Goal: Information Seeking & Learning: Check status

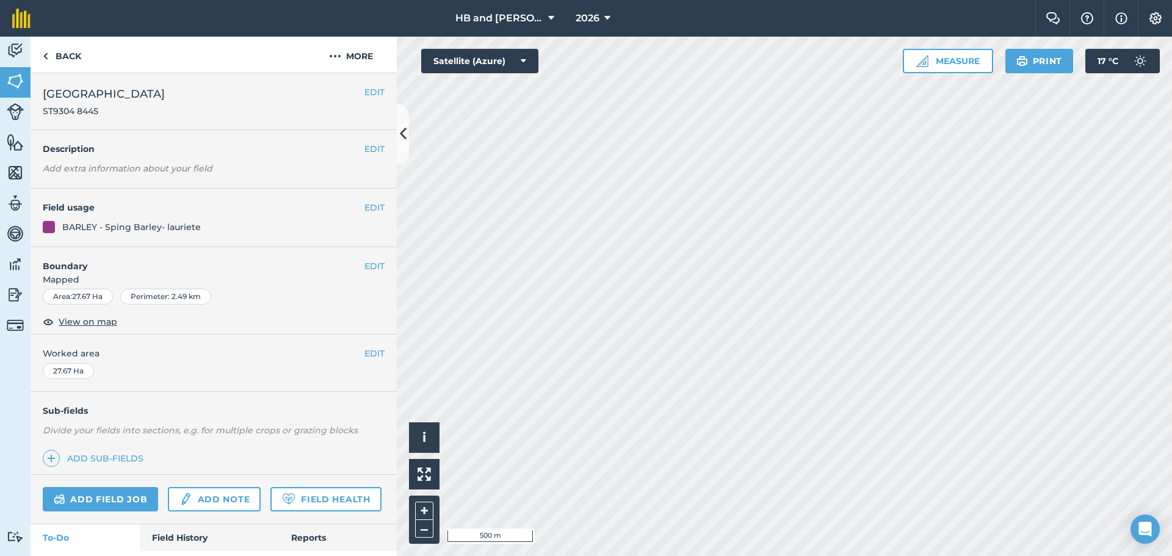
scroll to position [67, 0]
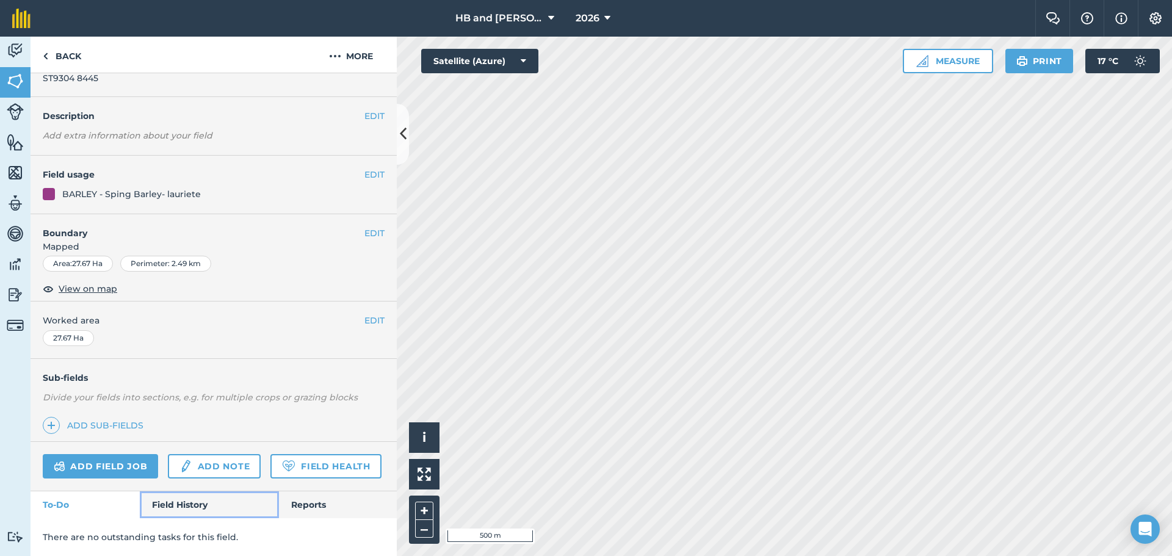
click at [196, 504] on link "Field History" at bounding box center [209, 505] width 139 height 27
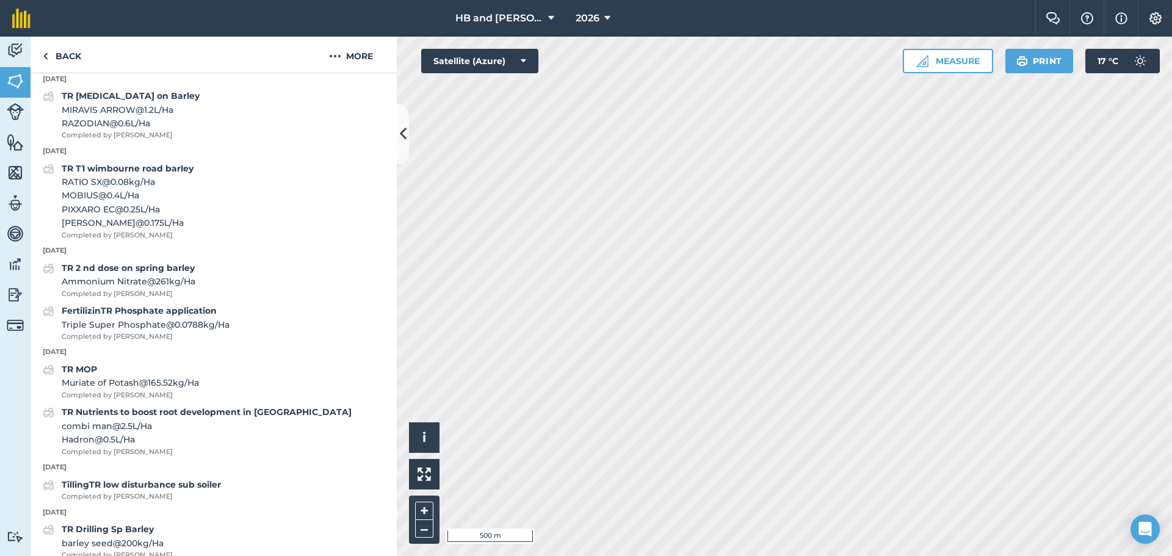
scroll to position [678, 0]
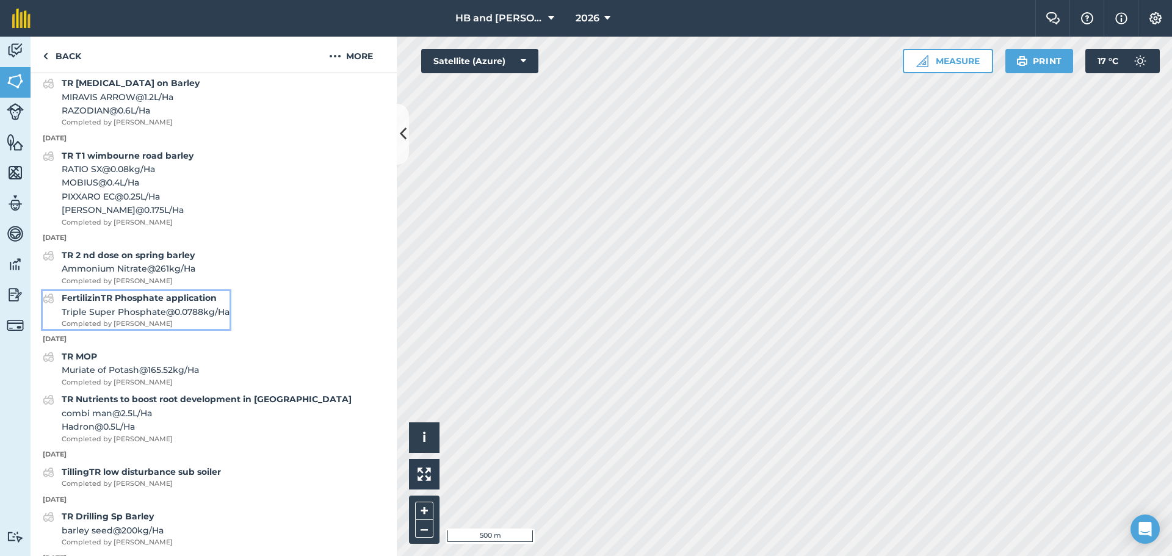
click at [181, 319] on span "Triple Super Phosphate @ 0.0788 kg / Ha" at bounding box center [146, 311] width 168 height 13
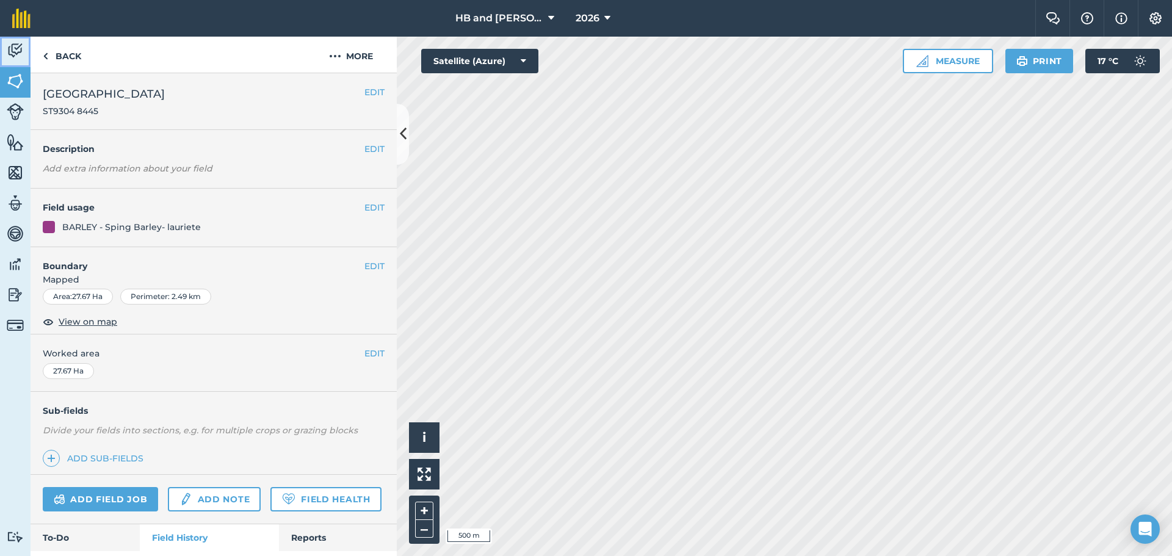
click at [19, 57] on img at bounding box center [15, 51] width 17 height 18
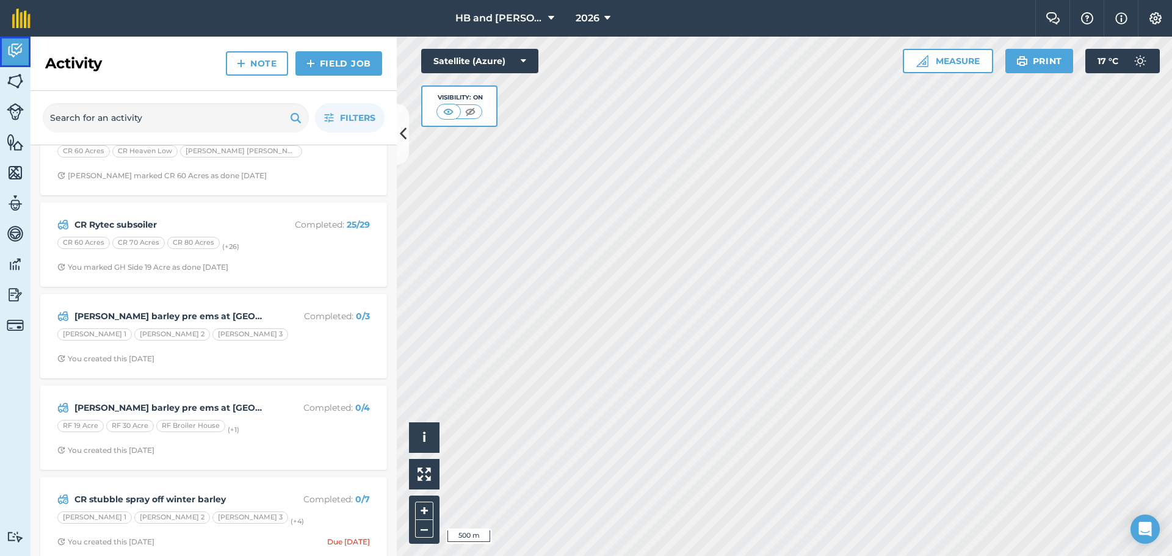
scroll to position [61, 0]
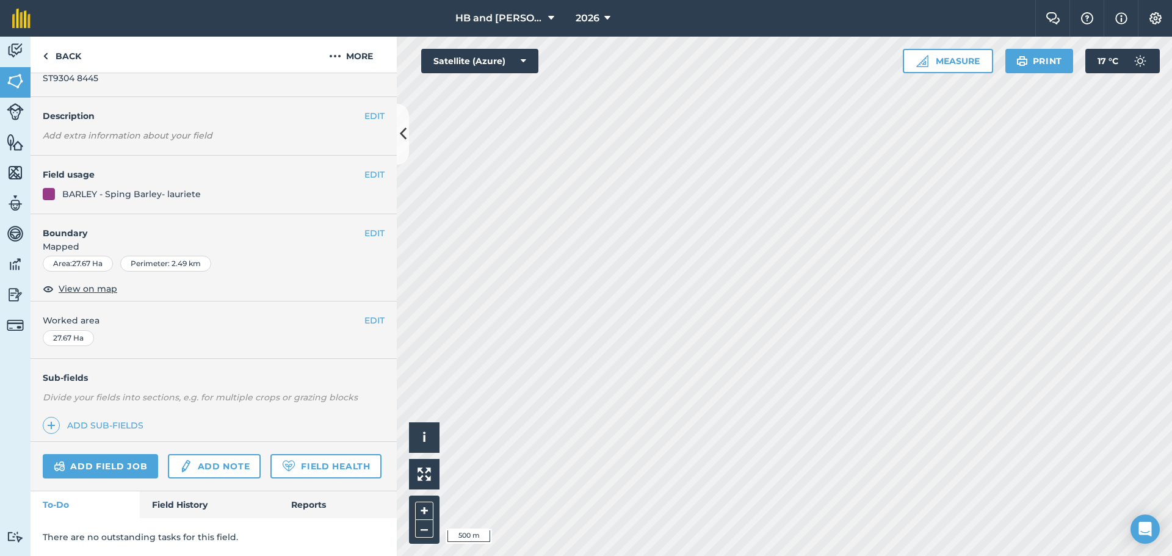
scroll to position [67, 0]
click at [194, 499] on link "Field History" at bounding box center [209, 505] width 139 height 27
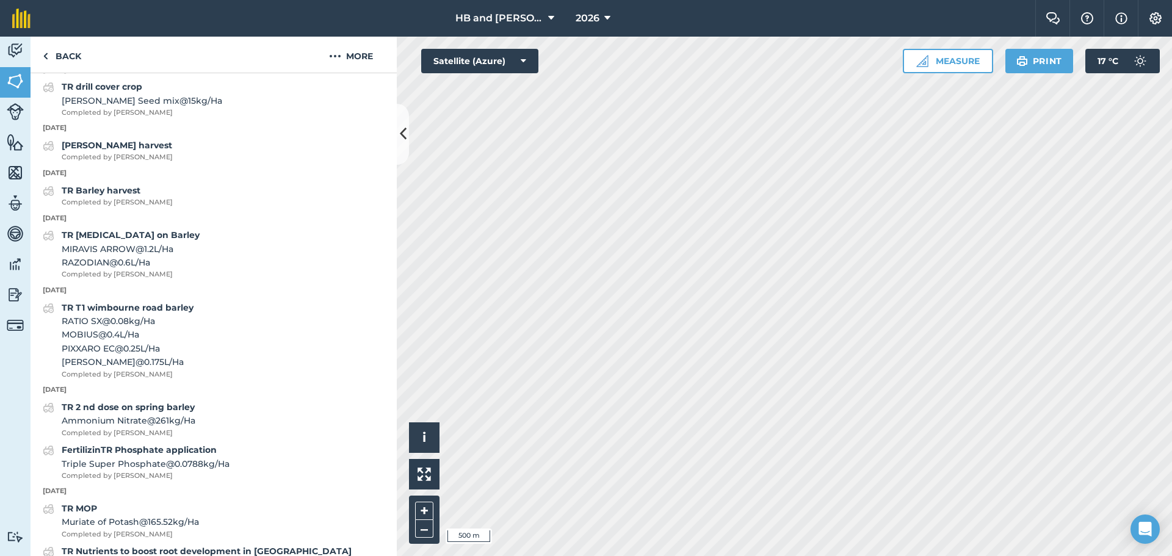
scroll to position [495, 0]
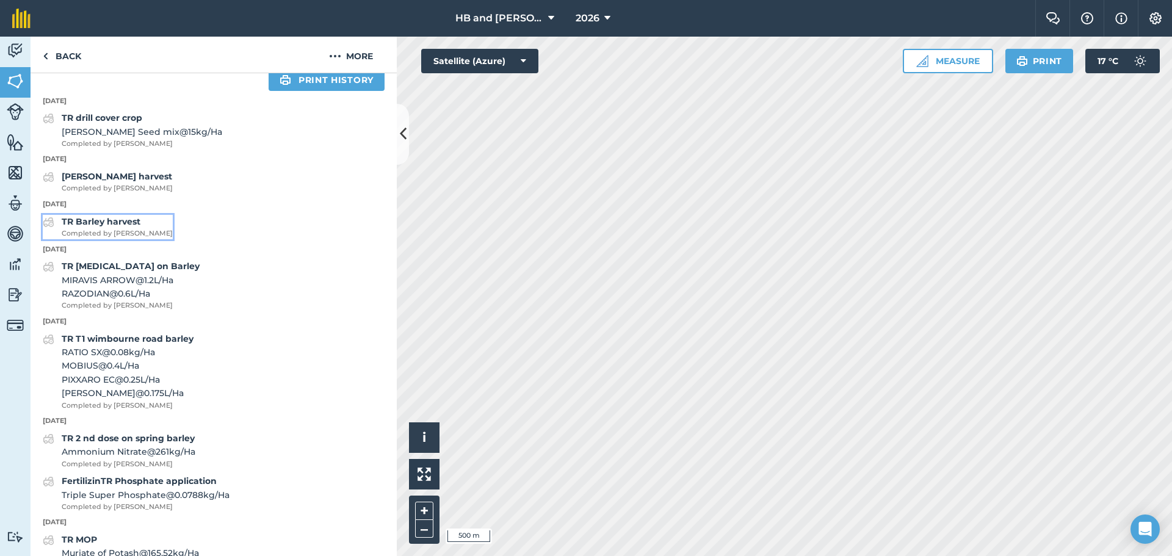
click at [120, 239] on div "TR Barley harvest Completed by [PERSON_NAME]" at bounding box center [117, 227] width 111 height 24
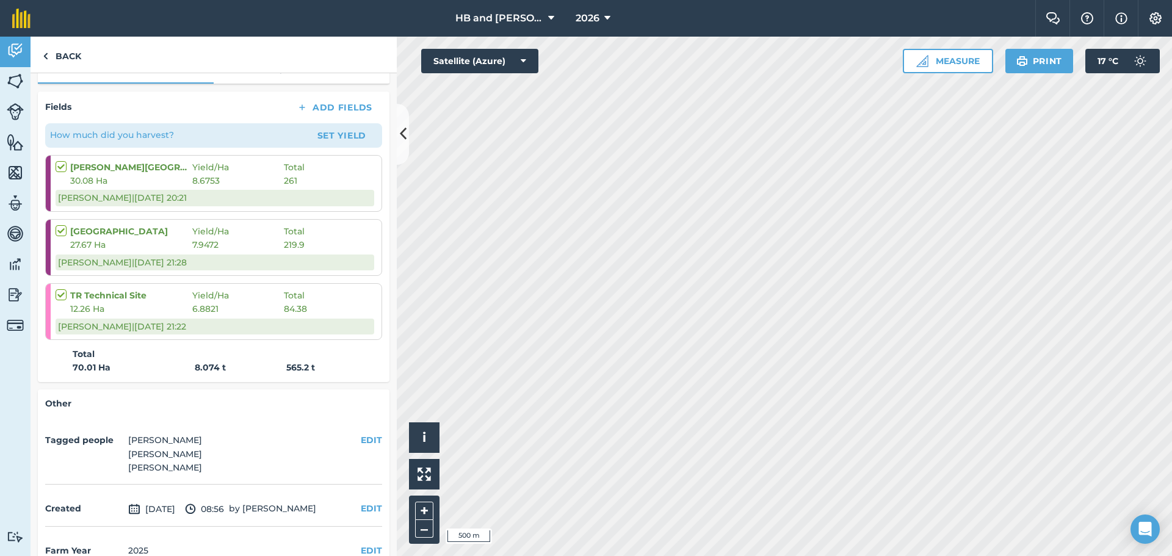
scroll to position [183, 0]
